Goal: Complete application form

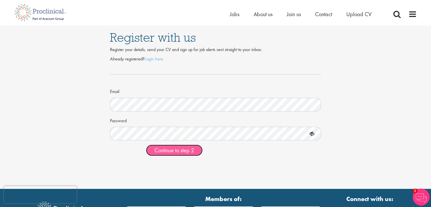
click at [182, 146] on button "Continue to step 2" at bounding box center [174, 150] width 57 height 11
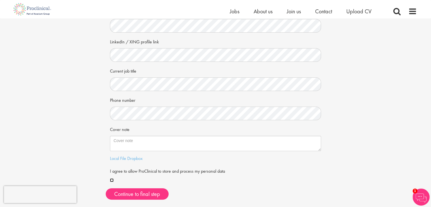
scroll to position [87, 0]
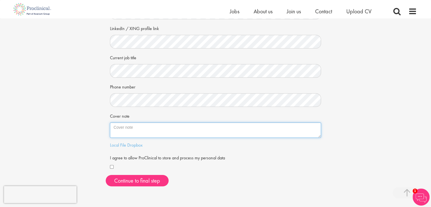
click at [138, 132] on textarea "Cover note" at bounding box center [216, 130] width 212 height 15
paste textarea "Dear Ms. Hennigan, I am excited to apply for the Senior Statistical Programmer …"
drag, startPoint x: 149, startPoint y: 133, endPoint x: 111, endPoint y: 135, distance: 38.1
click at [111, 135] on textarea "Cover note" at bounding box center [216, 130] width 212 height 15
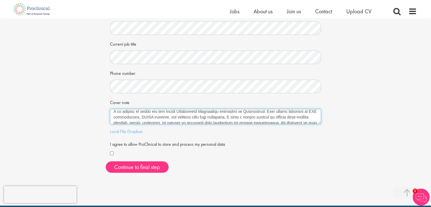
scroll to position [14, 0]
type textarea "Dear Ms. Hennigan, I am excited to apply for the Senior Statistical Programmer …"
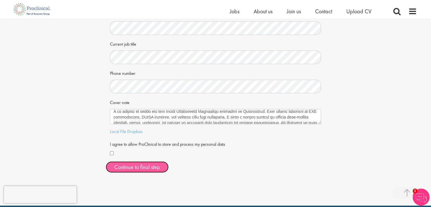
click at [143, 165] on button "Continue to final step" at bounding box center [137, 166] width 63 height 11
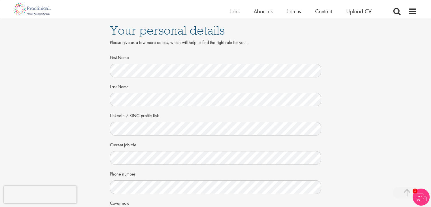
scroll to position [115, 0]
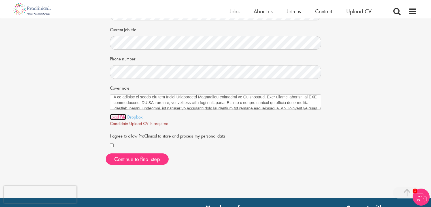
click at [125, 116] on link "Local File" at bounding box center [118, 117] width 16 height 6
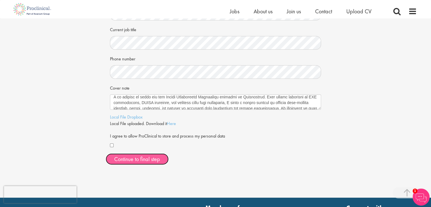
click at [146, 158] on span "Continue to final step" at bounding box center [137, 158] width 46 height 7
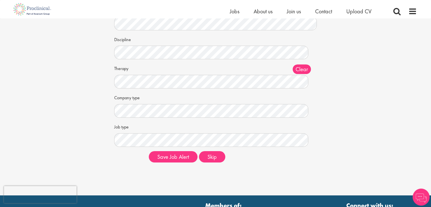
scroll to position [48, 0]
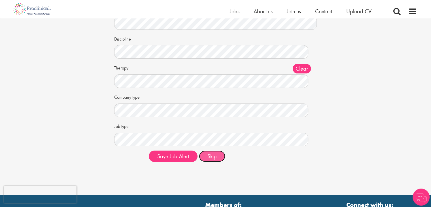
click at [213, 158] on button "Skip" at bounding box center [212, 156] width 26 height 11
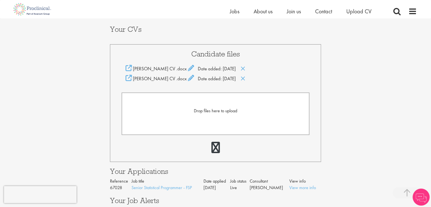
scroll to position [112, 0]
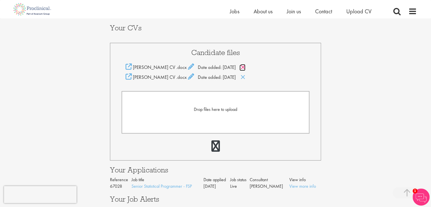
click at [246, 68] on icon at bounding box center [243, 67] width 5 height 6
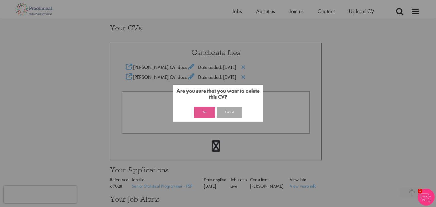
click at [206, 115] on button "Yes" at bounding box center [204, 112] width 21 height 11
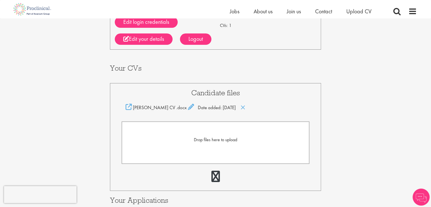
scroll to position [72, 0]
